Goal: Task Accomplishment & Management: Use online tool/utility

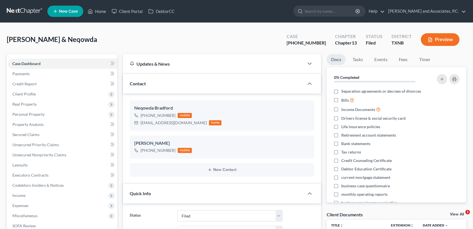
select select "5"
select select "0"
click at [94, 12] on link "Home" at bounding box center [97, 11] width 24 height 10
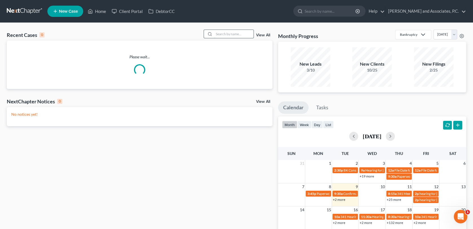
click at [229, 36] on input "search" at bounding box center [233, 34] width 39 height 8
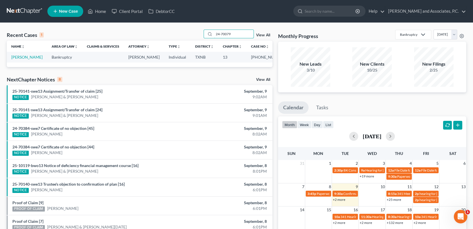
type input "24-70079"
click at [18, 58] on link "[PERSON_NAME]" at bounding box center [26, 57] width 31 height 5
select select "1"
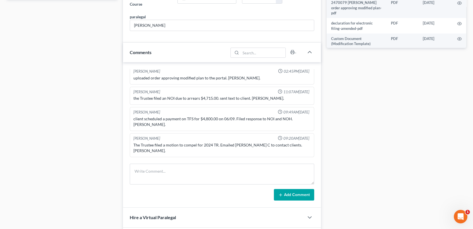
scroll to position [310, 0]
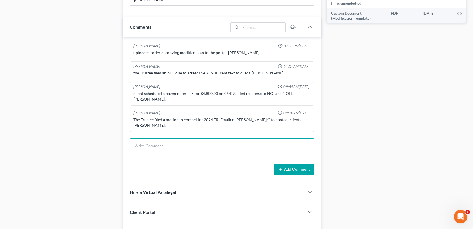
click at [179, 150] on textarea at bounding box center [222, 148] width 184 height 21
type textarea "scanned and uploaded 2024 TR to the trustee-MC"
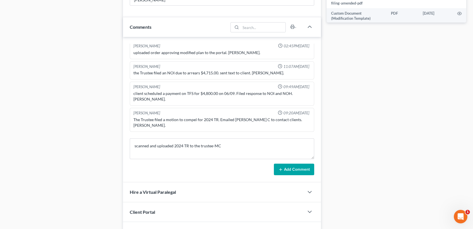
click at [291, 171] on button "Add Comment" at bounding box center [294, 170] width 40 height 12
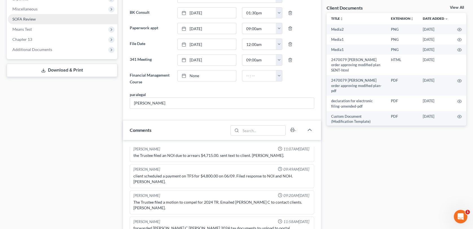
scroll to position [0, 0]
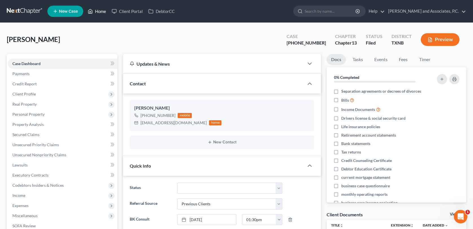
click at [101, 12] on link "Home" at bounding box center [97, 11] width 24 height 10
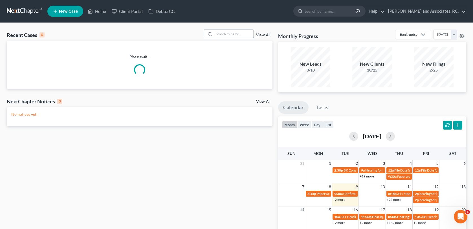
click at [230, 34] on input "search" at bounding box center [233, 34] width 39 height 8
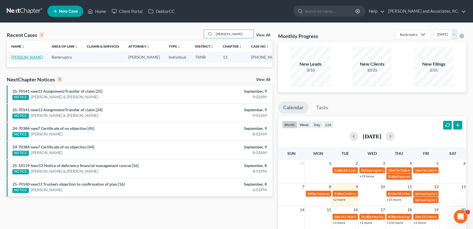
type input "[PERSON_NAME]"
click at [32, 57] on link "[PERSON_NAME]" at bounding box center [26, 57] width 31 height 5
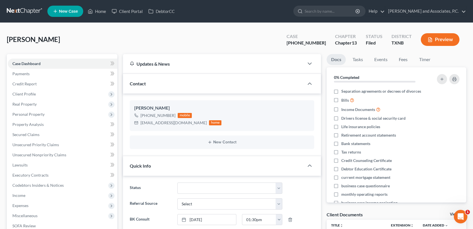
scroll to position [50, 0]
click at [105, 12] on link "Home" at bounding box center [97, 11] width 24 height 10
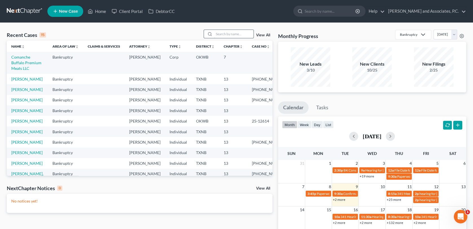
click at [219, 36] on input "search" at bounding box center [233, 34] width 39 height 8
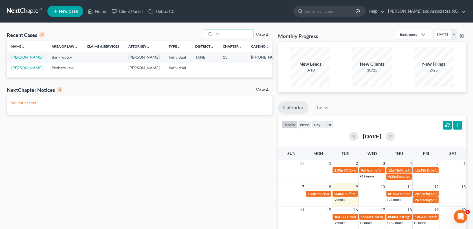
type input "c"
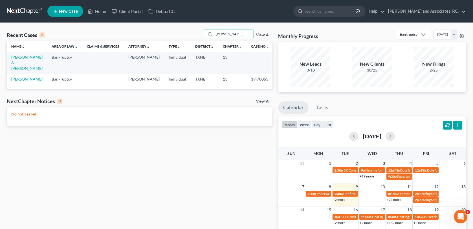
type input "[PERSON_NAME]"
click at [26, 77] on link "[PERSON_NAME]" at bounding box center [26, 79] width 31 height 5
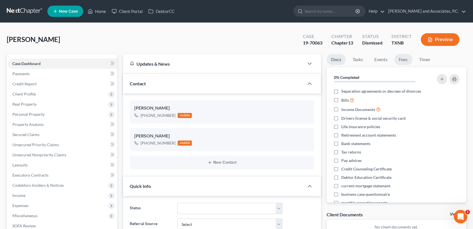
click at [402, 59] on link "Fees" at bounding box center [403, 59] width 18 height 11
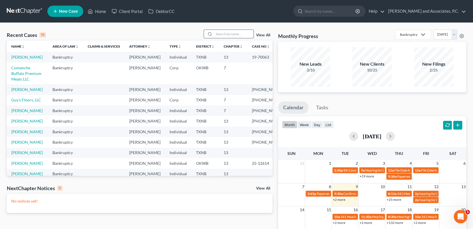
click at [228, 35] on input "search" at bounding box center [233, 34] width 39 height 8
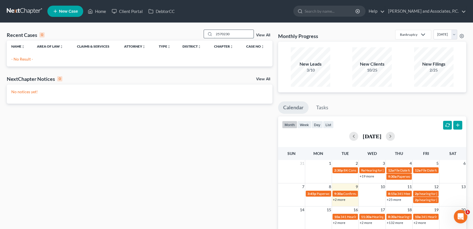
drag, startPoint x: 235, startPoint y: 36, endPoint x: 208, endPoint y: 37, distance: 26.8
click at [208, 37] on div "2570230" at bounding box center [228, 34] width 50 height 9
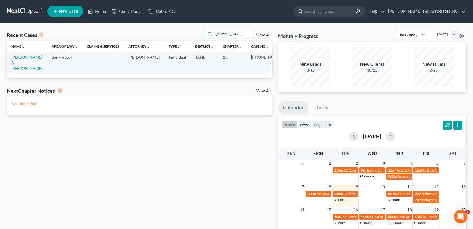
type input "[PERSON_NAME]"
click at [26, 57] on link "[PERSON_NAME] & [PERSON_NAME]" at bounding box center [26, 63] width 31 height 16
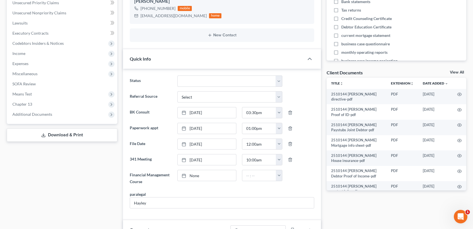
scroll to position [141, 0]
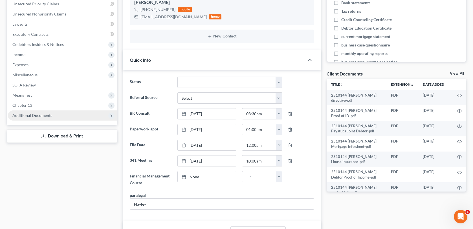
click at [45, 114] on span "Additional Documents" at bounding box center [32, 115] width 40 height 5
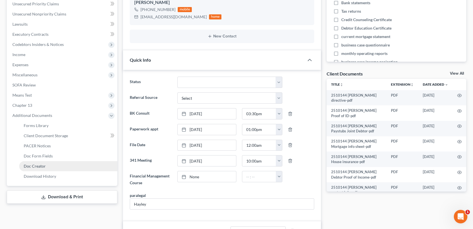
click at [39, 165] on span "Doc Creator" at bounding box center [35, 166] width 22 height 5
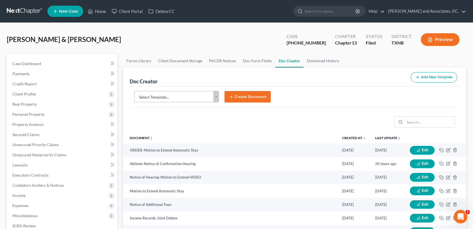
click at [216, 98] on body "Home New Case Client Portal DebtorCC [PERSON_NAME] and Associates, P.C. [EMAIL_…" at bounding box center [236, 183] width 473 height 366
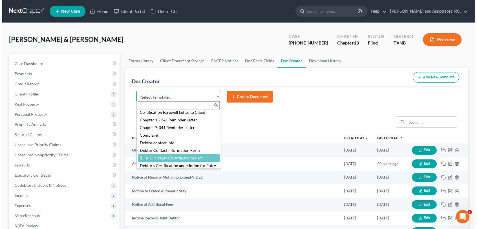
scroll to position [169, 0]
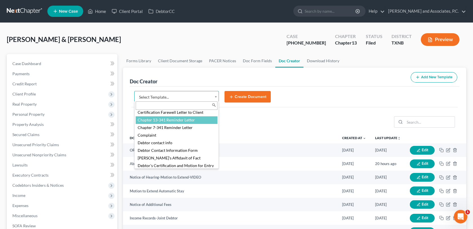
select select "77110"
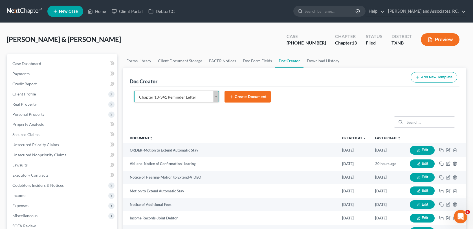
click at [239, 98] on button "Create Document" at bounding box center [247, 97] width 46 height 12
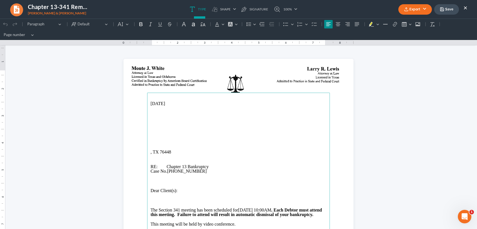
scroll to position [0, 0]
click at [147, 136] on main "[DATE] , TX 76448 RE: Chapter 13 Bankruptcy Case No. [PHONE_NUMBER] Dear Client…" at bounding box center [238, 208] width 183 height 230
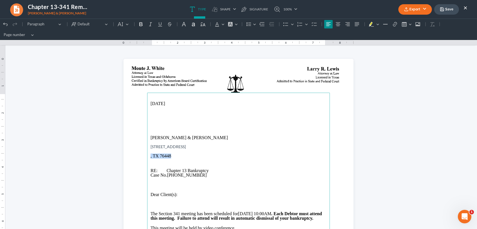
drag, startPoint x: 171, startPoint y: 157, endPoint x: 143, endPoint y: 156, distance: 27.6
click at [143, 156] on section "[DATE] [PERSON_NAME] & [PERSON_NAME] [STREET_ADDRESS] RE: Chapter 13 Bankruptcy…" at bounding box center [238, 208] width 230 height 298
click at [182, 148] on span "[STREET_ADDRESS]" at bounding box center [168, 146] width 35 height 5
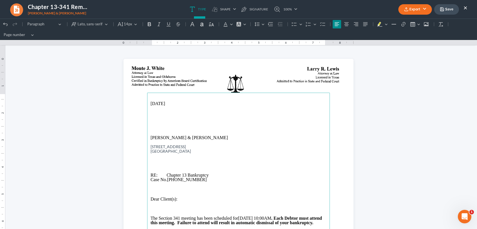
click at [151, 141] on p "Rich Text Editor, page-0-main" at bounding box center [239, 142] width 176 height 5
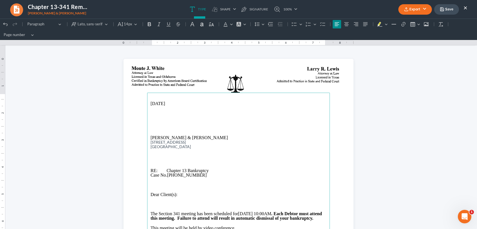
drag, startPoint x: 148, startPoint y: 143, endPoint x: 190, endPoint y: 143, distance: 41.7
click at [190, 143] on main "[DATE] [PERSON_NAME] & [PERSON_NAME] [STREET_ADDRESS] RE: Chapter 13 Bankruptcy…" at bounding box center [238, 208] width 183 height 230
click at [237, 157] on p "Rich Text Editor, page-0-main" at bounding box center [239, 156] width 176 height 5
drag, startPoint x: 149, startPoint y: 142, endPoint x: 182, endPoint y: 147, distance: 33.9
click at [182, 147] on main "[DATE] [PERSON_NAME] & [PERSON_NAME] [STREET_ADDRESS] RE: Chapter 13 Bankruptcy…" at bounding box center [238, 208] width 183 height 230
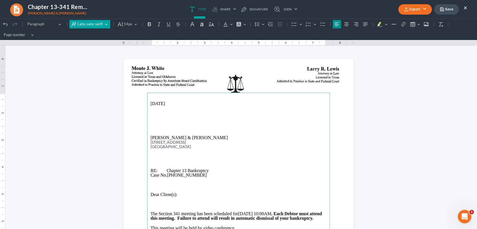
click at [104, 25] on button "Lato, sans-serif Lato, sans-serif" at bounding box center [89, 24] width 41 height 8
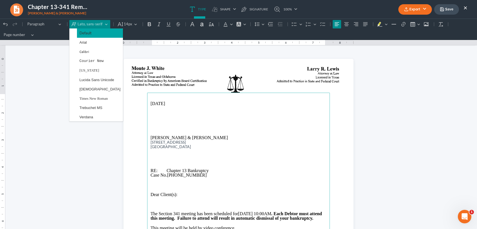
click at [102, 35] on button "Default" at bounding box center [100, 32] width 46 height 9
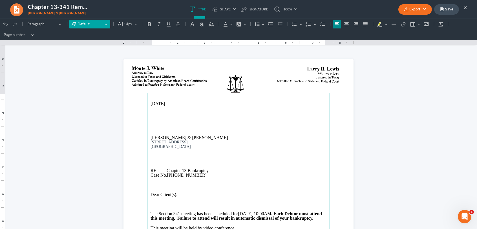
click at [106, 25] on button "Default Default" at bounding box center [89, 24] width 41 height 8
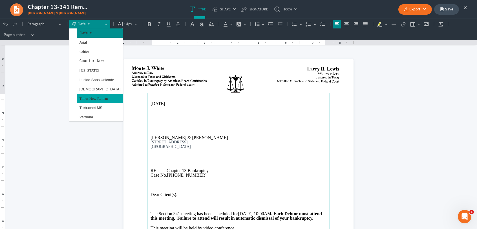
click at [98, 97] on span "Times New Roman" at bounding box center [93, 98] width 28 height 6
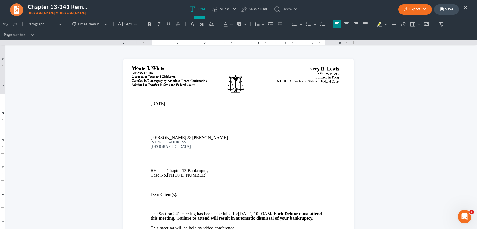
click at [216, 143] on p "[STREET_ADDRESS]" at bounding box center [239, 142] width 176 height 5
click at [147, 145] on main "[DATE] [PERSON_NAME] & [PERSON_NAME] [STREET_ADDRESS] RE: Chapter 13 Bankruptcy…" at bounding box center [238, 208] width 183 height 230
drag, startPoint x: 146, startPoint y: 138, endPoint x: 194, endPoint y: 148, distance: 48.8
click at [194, 148] on main "[DATE] [PERSON_NAME] & [PERSON_NAME] [STREET_ADDRESS] RE: Chapter 13 Bankruptcy…" at bounding box center [238, 208] width 183 height 230
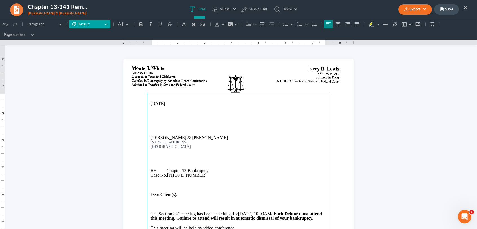
click at [105, 23] on button "Default Default" at bounding box center [89, 24] width 41 height 8
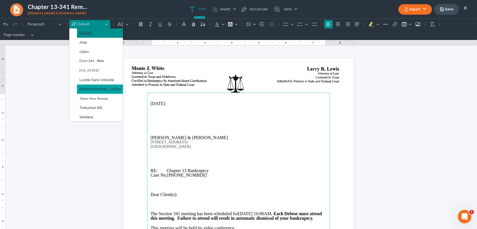
click at [92, 88] on button "[DEMOGRAPHIC_DATA]" at bounding box center [100, 89] width 46 height 9
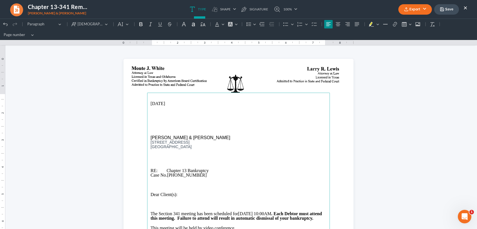
click at [245, 146] on p "[GEOGRAPHIC_DATA]" at bounding box center [239, 147] width 176 height 5
click at [153, 122] on p "Rich Text Editor, page-0-main" at bounding box center [239, 123] width 176 height 5
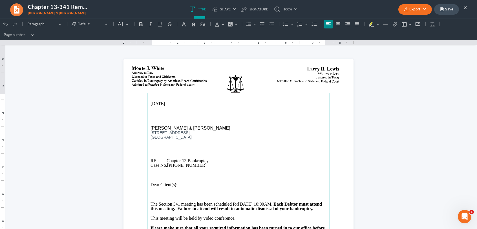
click at [412, 8] on button "Export" at bounding box center [415, 9] width 34 height 10
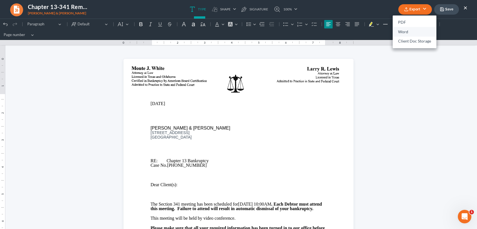
click at [402, 34] on link "Word" at bounding box center [415, 32] width 44 height 10
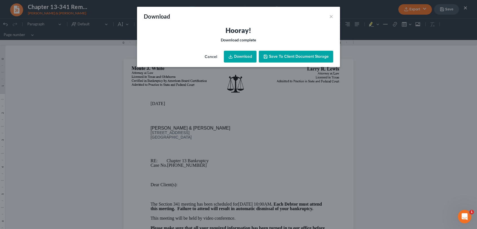
click at [249, 53] on link "Download" at bounding box center [240, 57] width 33 height 12
click at [287, 58] on span "Save to Client Document Storage" at bounding box center [299, 56] width 60 height 5
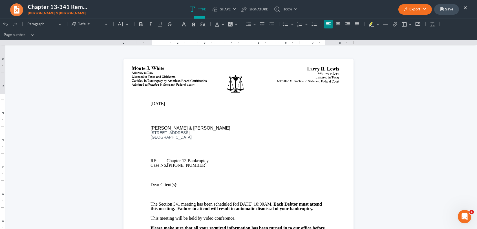
click at [465, 7] on button "×" at bounding box center [465, 7] width 4 height 7
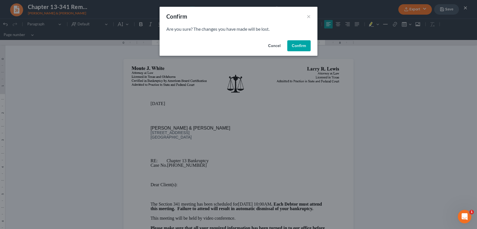
click at [296, 48] on button "Confirm" at bounding box center [298, 45] width 23 height 11
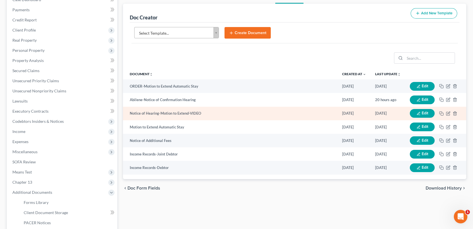
scroll to position [85, 0]
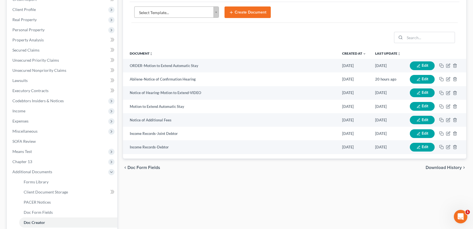
click at [439, 166] on span "Download History" at bounding box center [443, 167] width 36 height 5
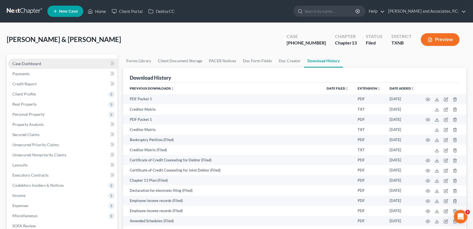
click at [40, 63] on span "Case Dashboard" at bounding box center [26, 63] width 29 height 5
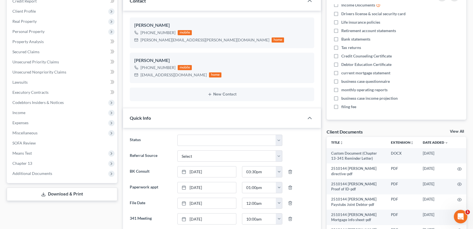
scroll to position [85, 0]
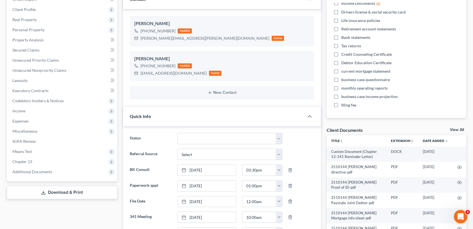
click at [455, 129] on link "View All" at bounding box center [457, 130] width 14 height 4
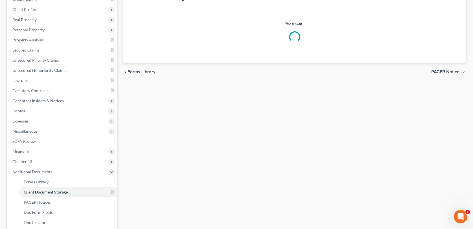
scroll to position [74, 0]
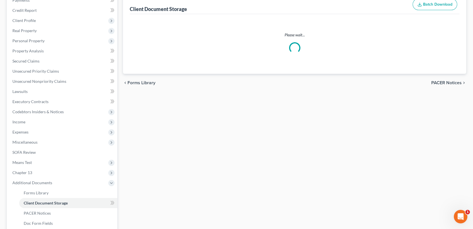
select select "21"
select select "10"
select select "18"
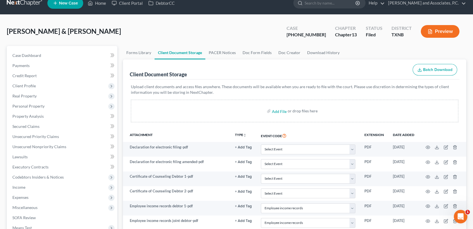
scroll to position [0, 0]
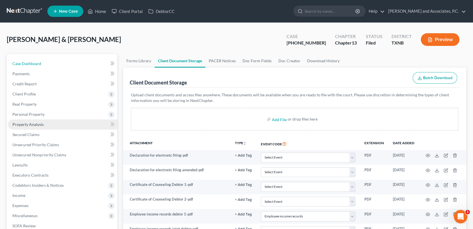
drag, startPoint x: 31, startPoint y: 64, endPoint x: 82, endPoint y: 120, distance: 75.4
click at [31, 64] on span "Case Dashboard" at bounding box center [26, 63] width 29 height 5
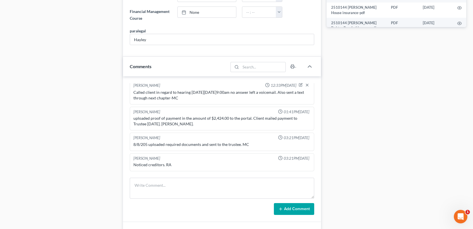
scroll to position [310, 0]
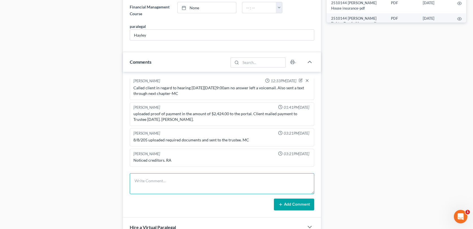
click at [146, 185] on textarea at bounding box center [222, 183] width 184 height 21
type textarea "mailed 341 reminder letter for [DATE]-MC"
click at [289, 203] on button "Add Comment" at bounding box center [294, 205] width 40 height 12
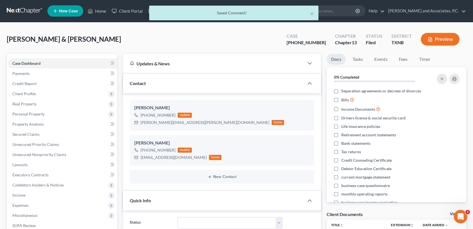
scroll to position [0, 0]
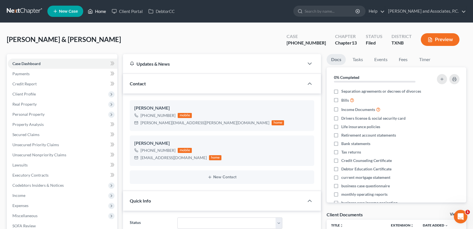
drag, startPoint x: 98, startPoint y: 12, endPoint x: 182, endPoint y: 60, distance: 96.1
click at [98, 12] on link "Home" at bounding box center [97, 11] width 24 height 10
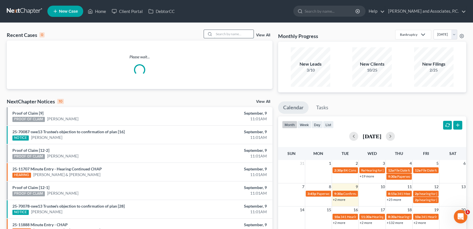
click at [229, 33] on input "search" at bounding box center [233, 34] width 39 height 8
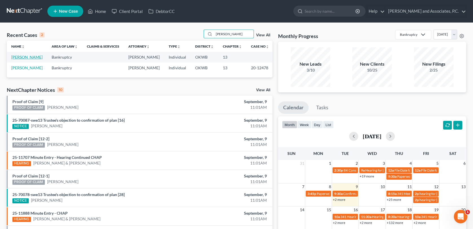
type input "[PERSON_NAME]"
click at [35, 57] on link "[PERSON_NAME]" at bounding box center [26, 57] width 31 height 5
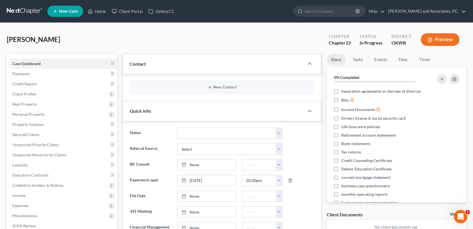
click at [74, 12] on span "New Case" at bounding box center [68, 11] width 19 height 4
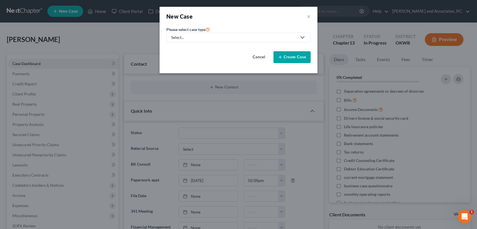
click at [260, 57] on button "Cancel" at bounding box center [258, 57] width 25 height 11
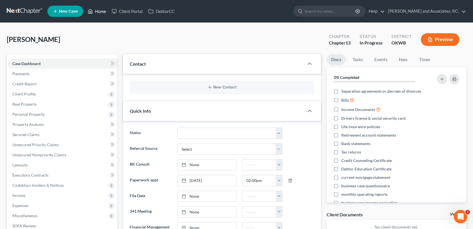
click at [101, 12] on link "Home" at bounding box center [97, 11] width 24 height 10
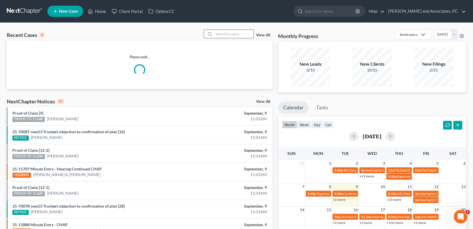
click at [226, 33] on input "search" at bounding box center [233, 34] width 39 height 8
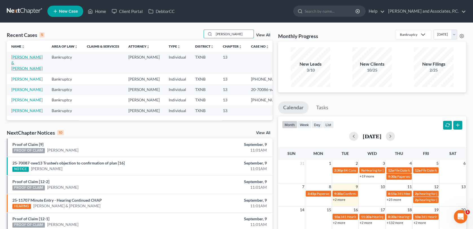
type input "[PERSON_NAME]"
click at [28, 59] on link "[PERSON_NAME] & [PERSON_NAME]" at bounding box center [26, 63] width 31 height 16
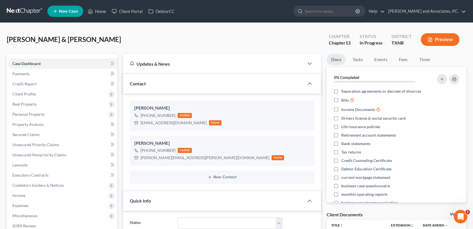
scroll to position [933, 0]
click at [47, 31] on div "[PERSON_NAME] & [PERSON_NAME] Upgraded Chapter Chapter 13 Status In [GEOGRAPHIC…" at bounding box center [236, 42] width 459 height 25
click at [99, 11] on link "Home" at bounding box center [97, 11] width 24 height 10
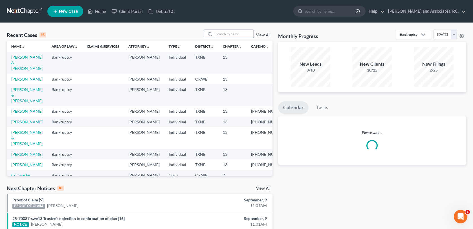
click at [226, 34] on input "search" at bounding box center [233, 34] width 39 height 8
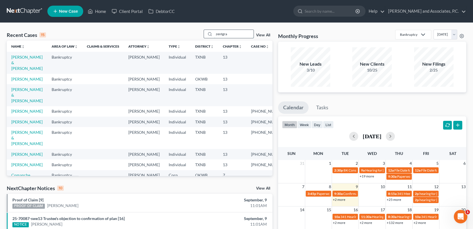
type input "zentgra"
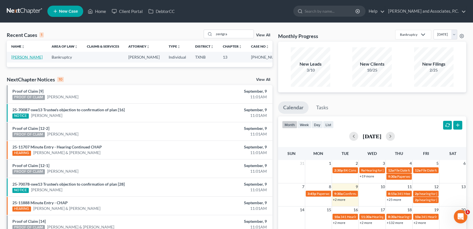
click at [20, 59] on link "[PERSON_NAME]" at bounding box center [26, 57] width 31 height 5
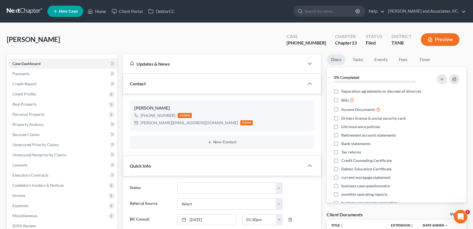
scroll to position [255, 0]
